Goal: Task Accomplishment & Management: Manage account settings

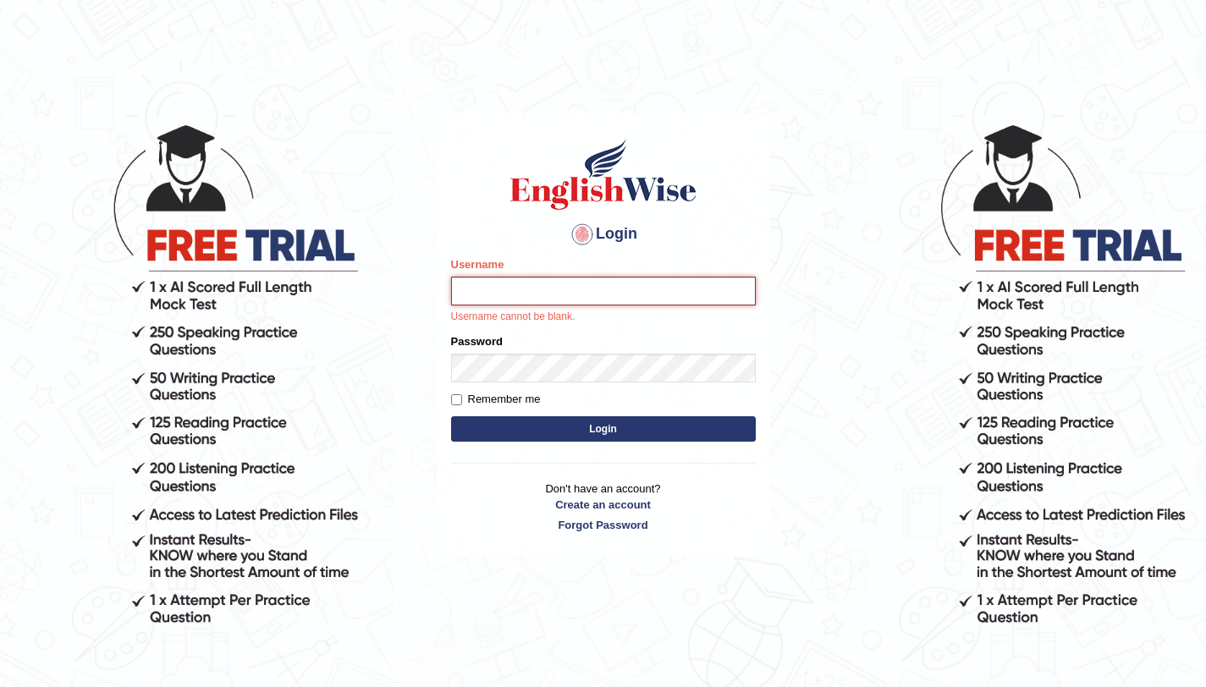
paste input "beniyame_parramatta"
type input "beniyame_parramatta"
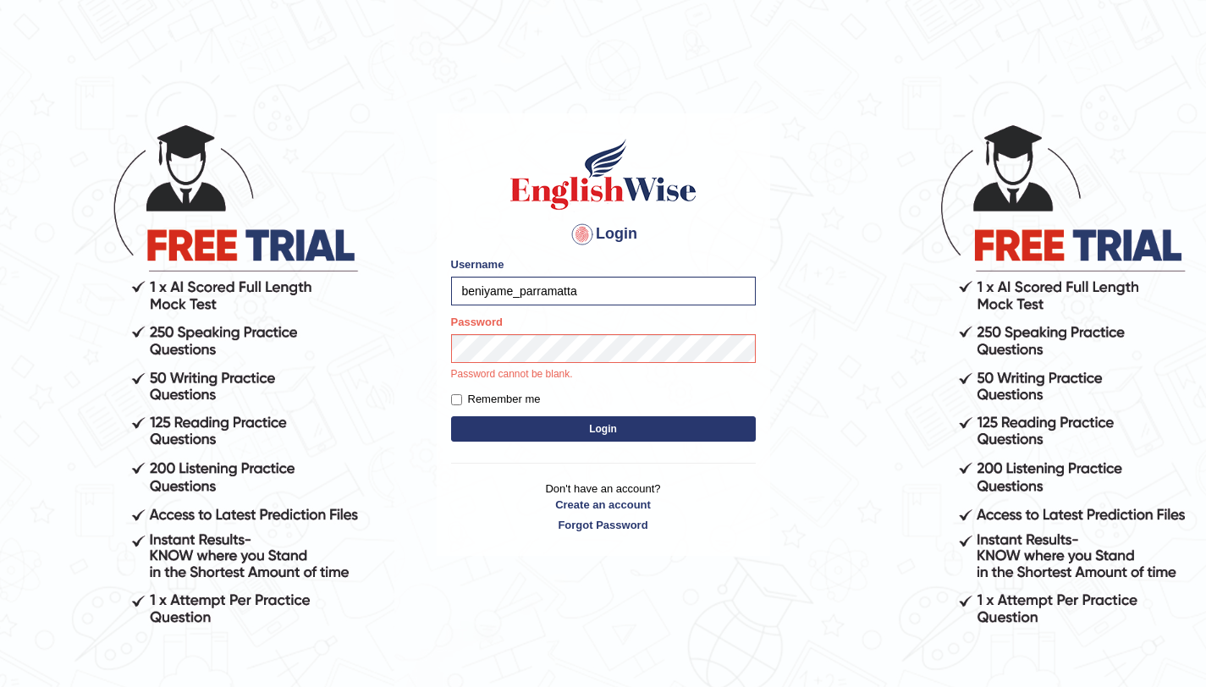
click at [492, 401] on label "Remember me" at bounding box center [496, 399] width 90 height 17
click at [462, 401] on input "Remember me" at bounding box center [456, 399] width 11 height 11
checkbox input "true"
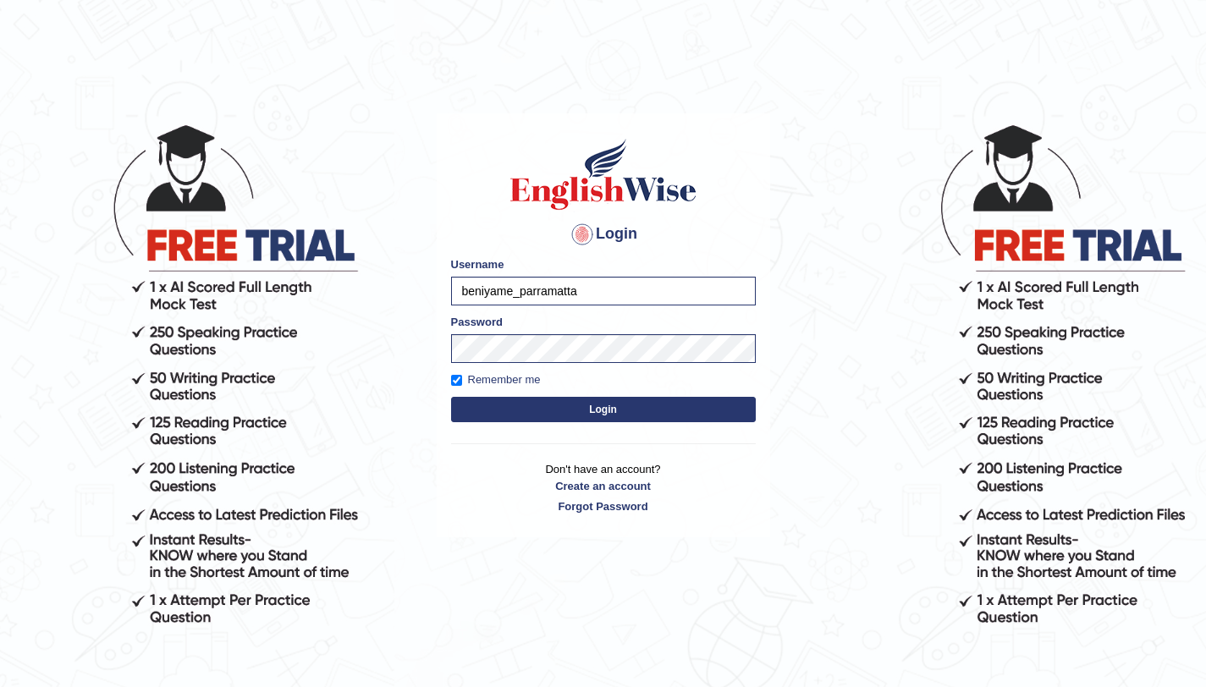
click at [535, 416] on button "Login" at bounding box center [603, 409] width 305 height 25
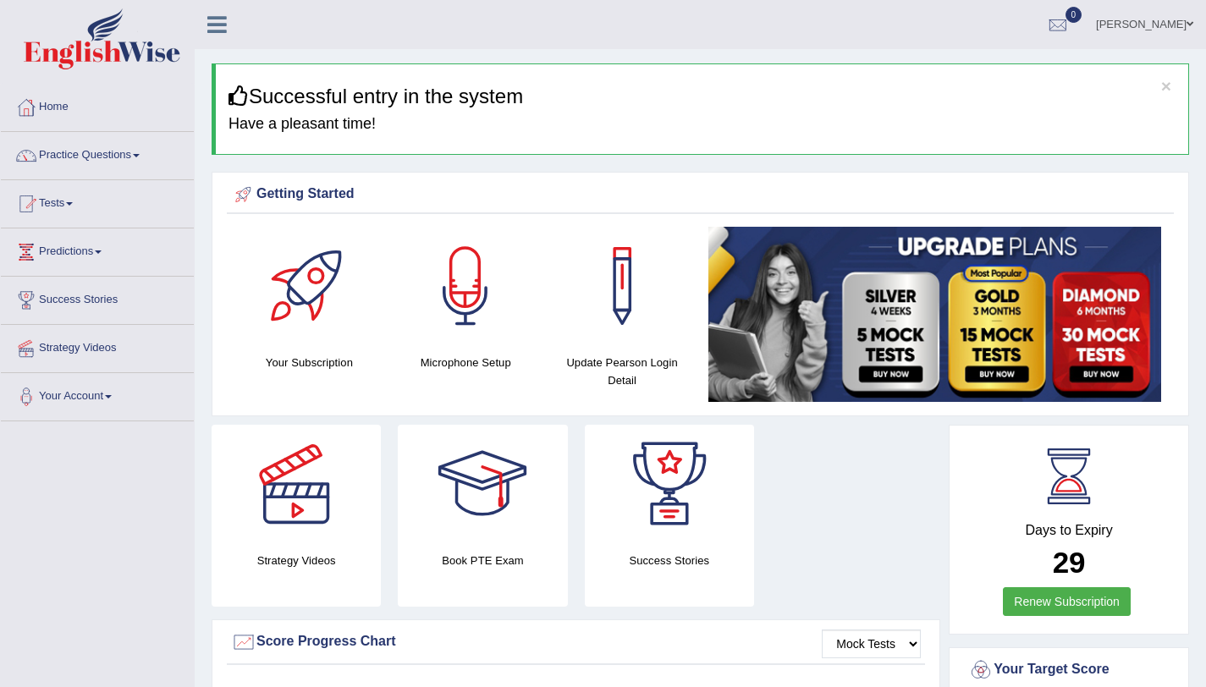
click at [516, 416] on div "Getting Started Your Subscription Microphone Setup Update [PERSON_NAME] Login D…" at bounding box center [701, 294] width 978 height 245
